Goal: Transaction & Acquisition: Download file/media

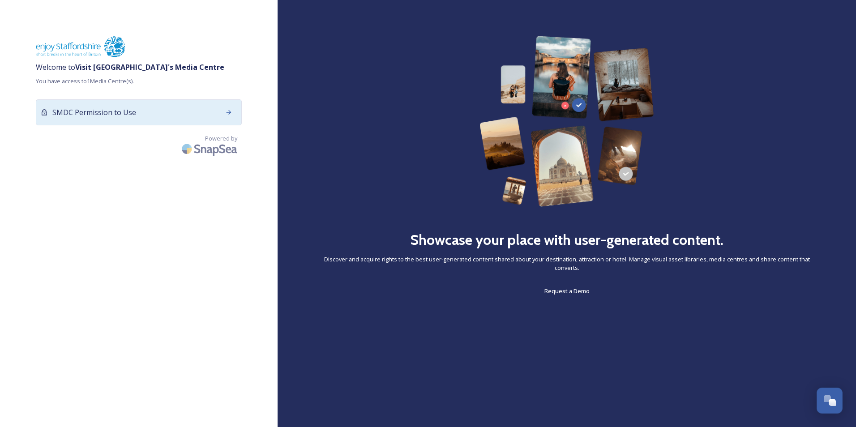
click at [149, 116] on div "SMDC Permission to Use" at bounding box center [139, 112] width 206 height 26
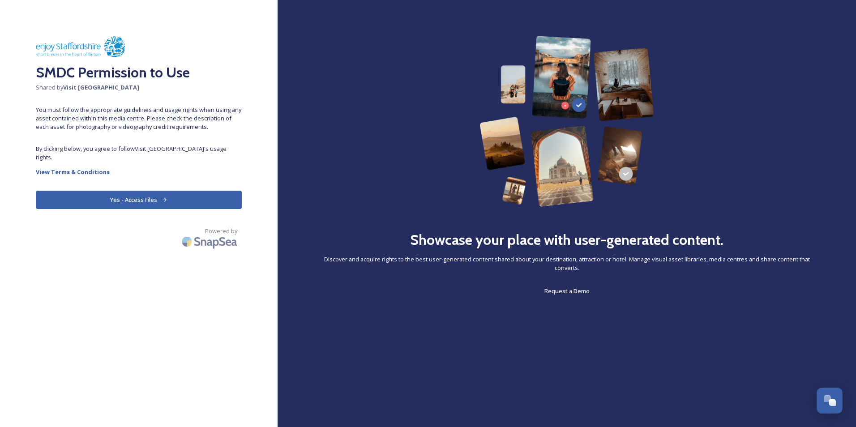
click at [128, 193] on button "Yes - Access Files" at bounding box center [139, 200] width 206 height 18
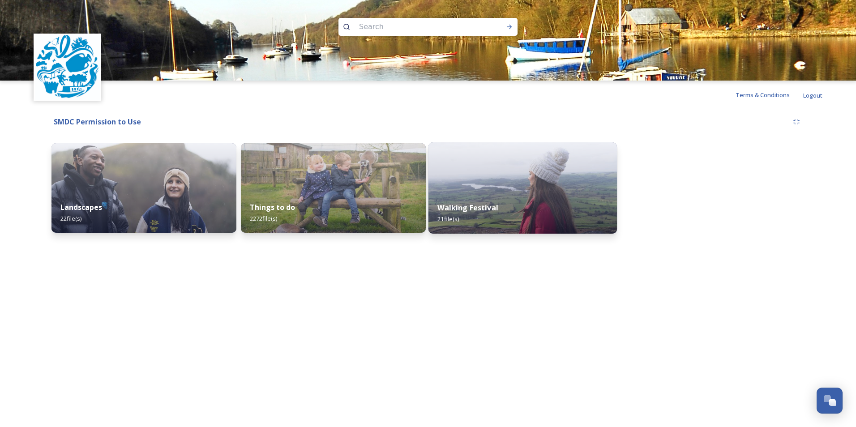
click at [482, 214] on div "Walking Festival 21 file(s)" at bounding box center [522, 213] width 188 height 41
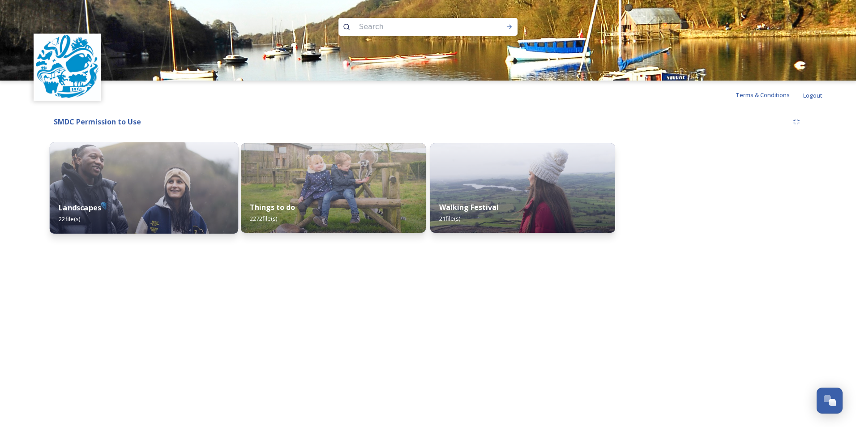
click at [172, 173] on img at bounding box center [144, 187] width 188 height 91
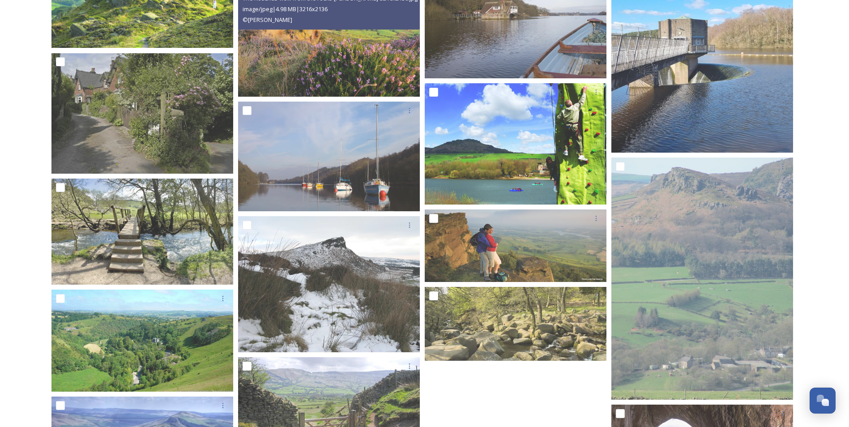
scroll to position [313, 0]
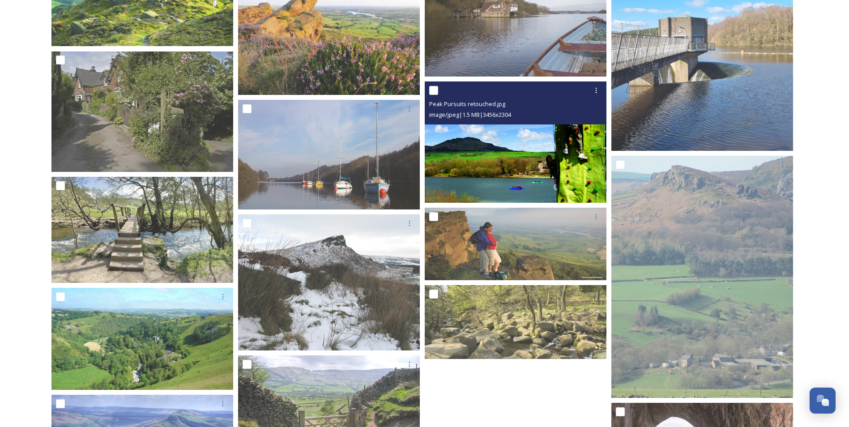
click at [584, 122] on div "Peak Pursuits retouched.jpg image/jpeg | 1.5 MB | 3456 x 2304" at bounding box center [516, 102] width 182 height 43
click at [475, 103] on span "Peak Pursuits retouched.jpg" at bounding box center [467, 104] width 76 height 8
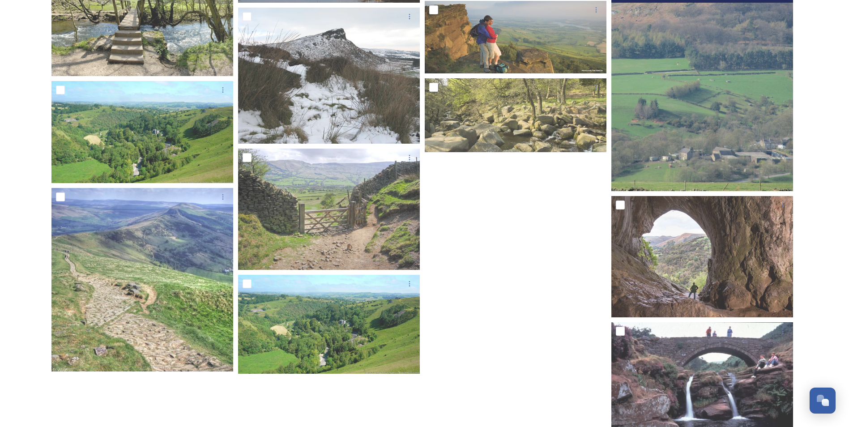
scroll to position [554, 0]
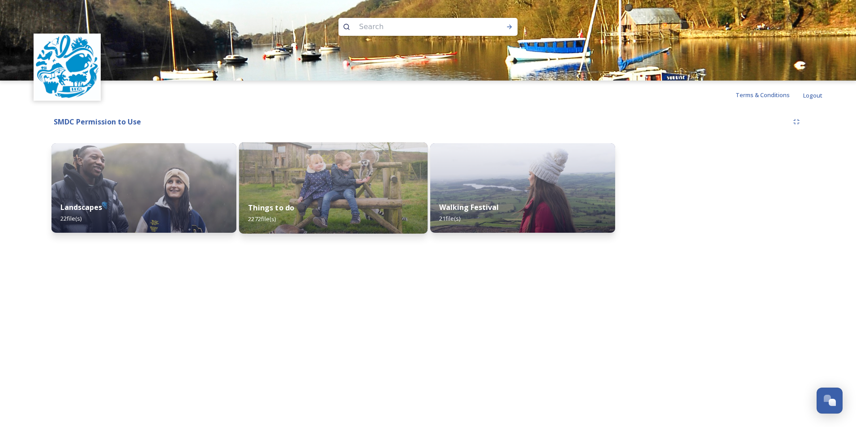
click at [325, 176] on img at bounding box center [333, 187] width 188 height 91
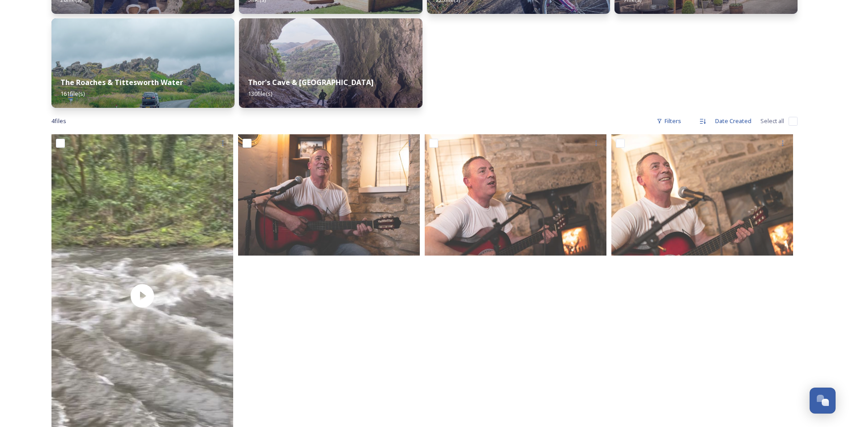
scroll to position [278, 0]
